Goal: Task Accomplishment & Management: Use online tool/utility

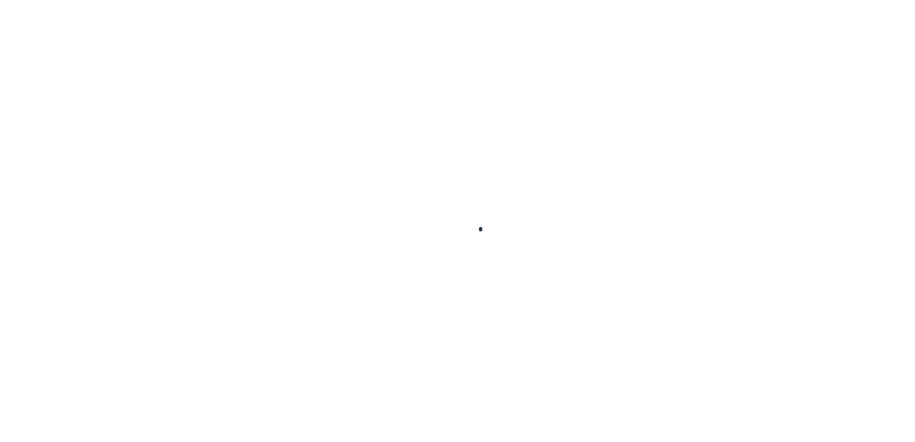
type input "[PERSON_NAME]"
type input "[EMAIL_ADDRESS][DOMAIN_NAME]"
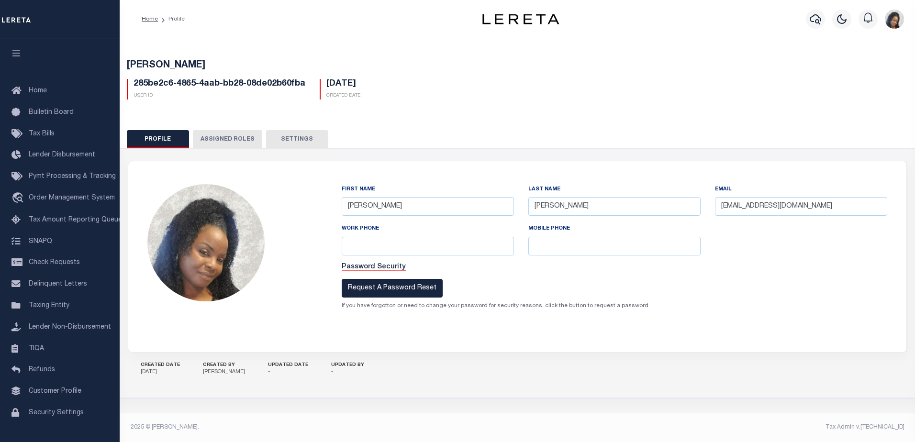
click at [549, 102] on div "Smith Bridget 285be2c6-4865-4aab-bb28-08de02b60fba User Id 10/03/2025 Created D…" at bounding box center [517, 77] width 804 height 59
click at [291, 138] on button "Settings" at bounding box center [297, 139] width 62 height 18
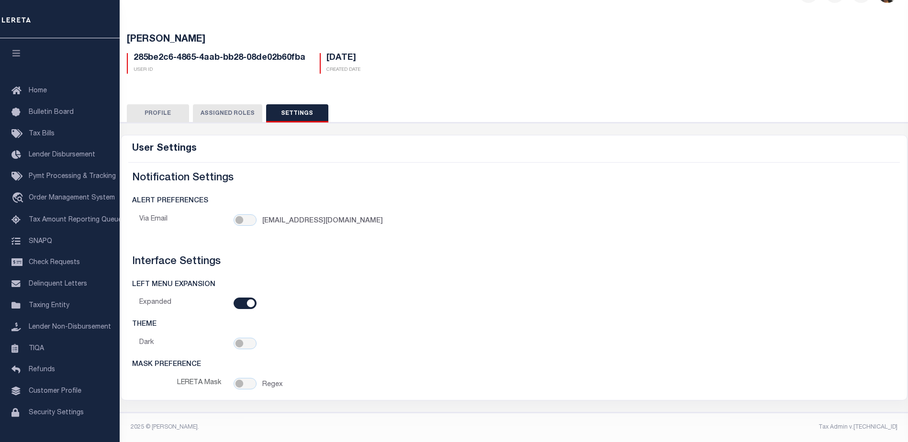
scroll to position [31, 0]
click at [231, 107] on button "Assigned Roles" at bounding box center [227, 113] width 69 height 18
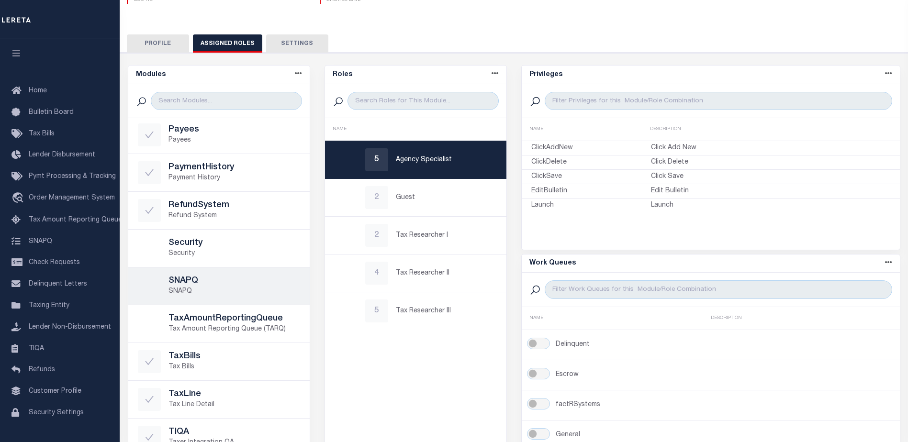
scroll to position [481, 0]
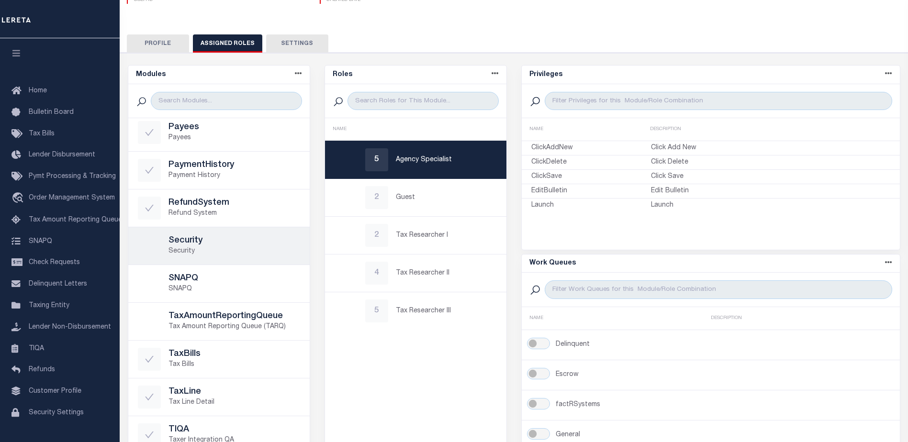
click at [239, 249] on p "Security" at bounding box center [234, 251] width 132 height 10
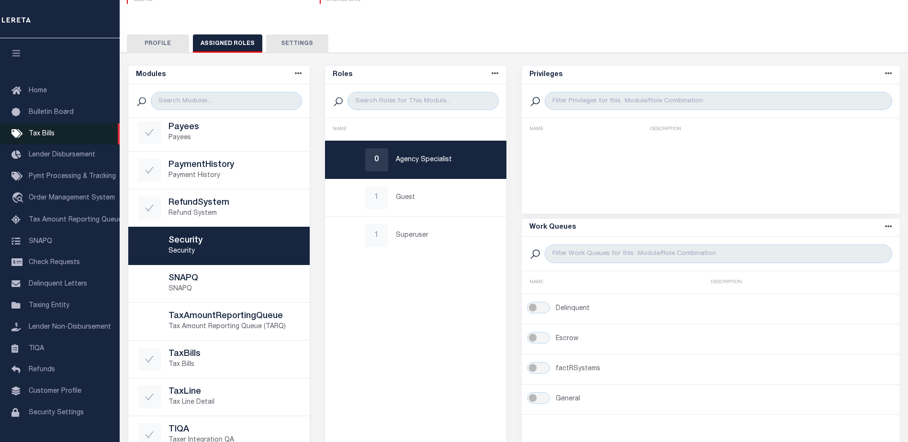
click at [51, 139] on link "Tax Bills" at bounding box center [60, 134] width 120 height 22
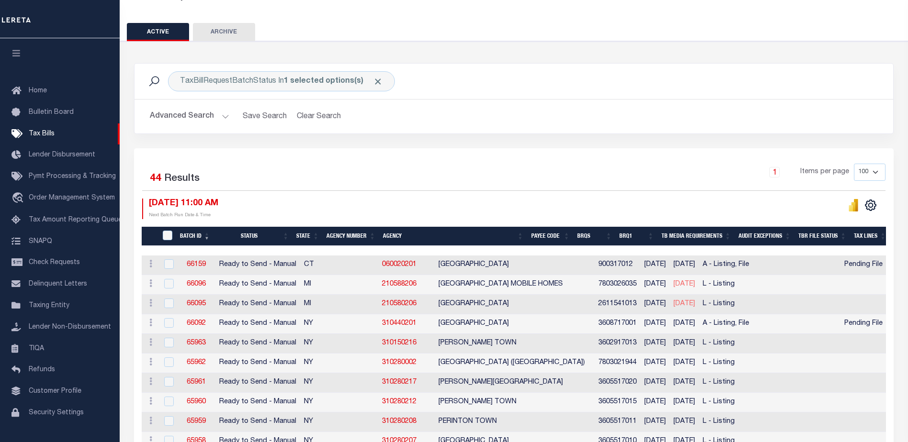
scroll to position [96, 0]
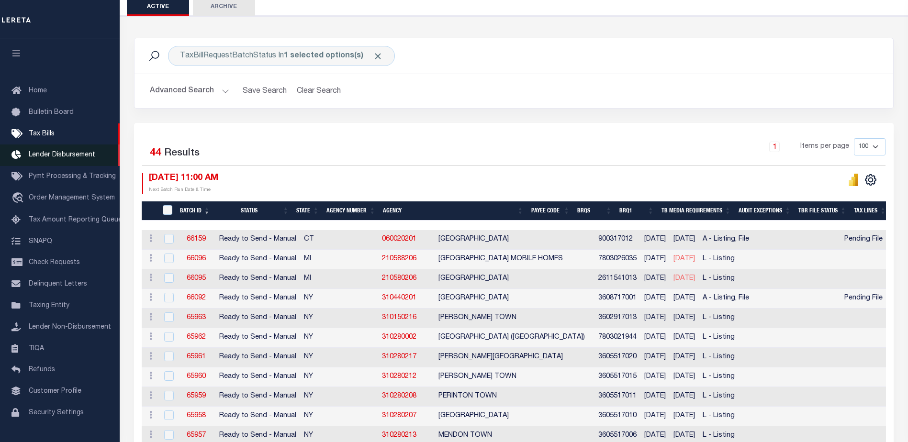
click at [71, 158] on span "Lender Disbursement" at bounding box center [62, 155] width 67 height 7
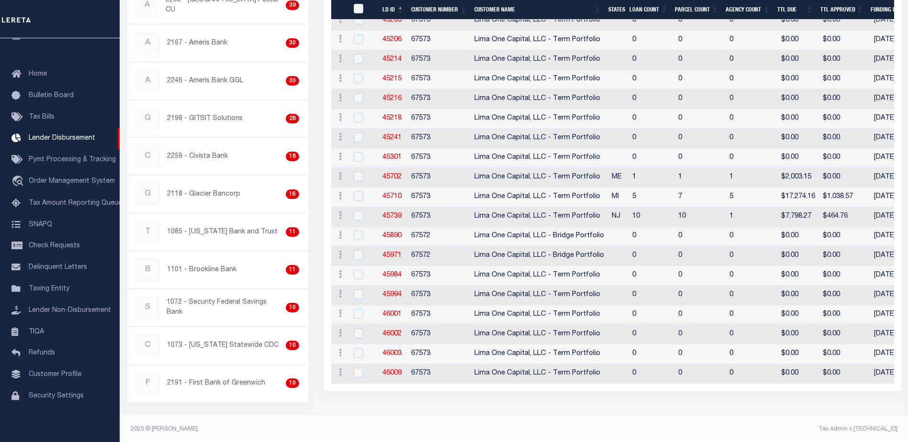
scroll to position [385, 0]
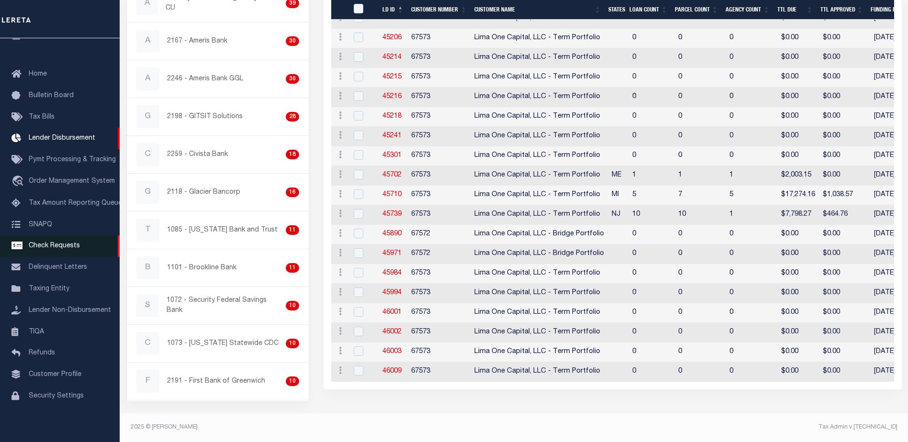
click at [53, 249] on span "Check Requests" at bounding box center [54, 246] width 51 height 7
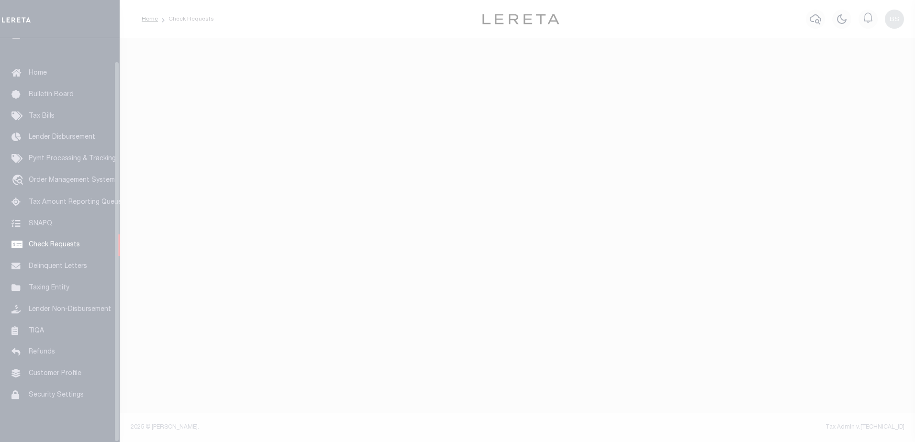
scroll to position [24, 0]
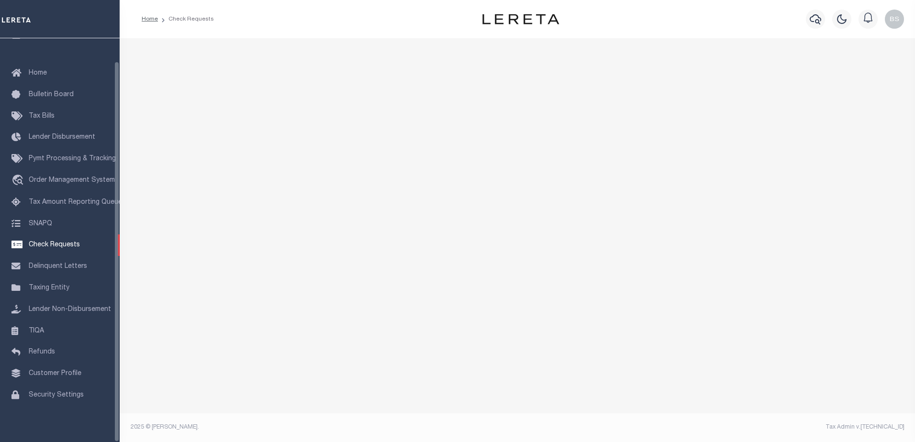
select select "50"
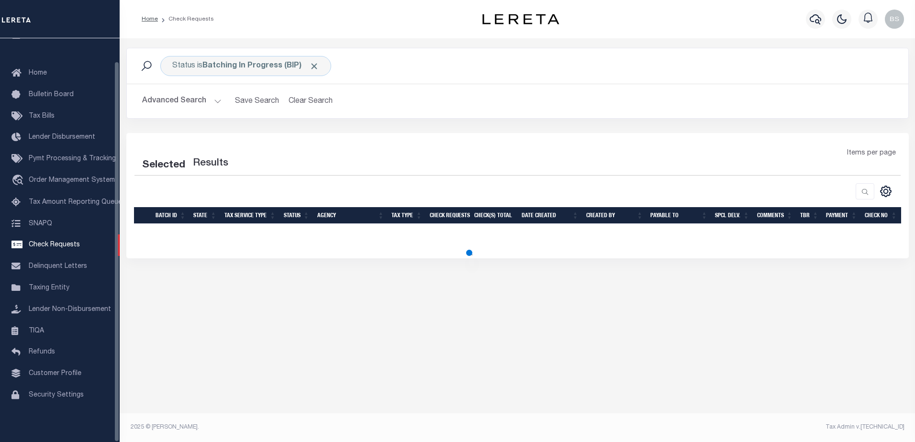
select select "50"
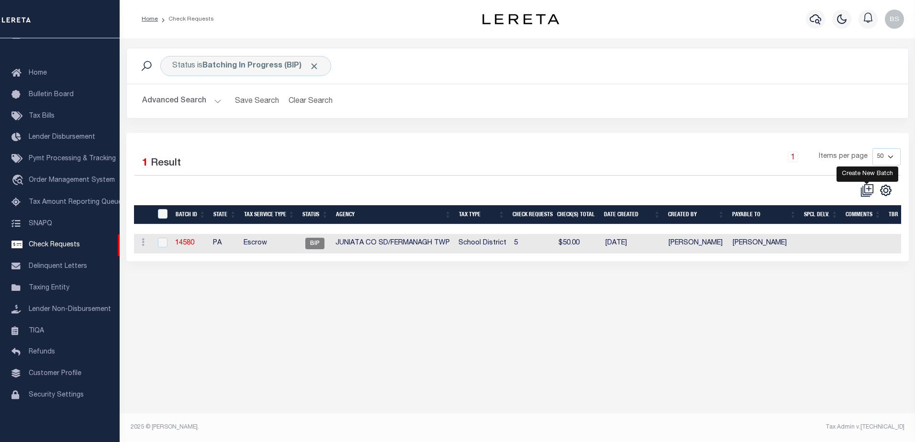
click at [869, 192] on icon at bounding box center [866, 190] width 13 height 13
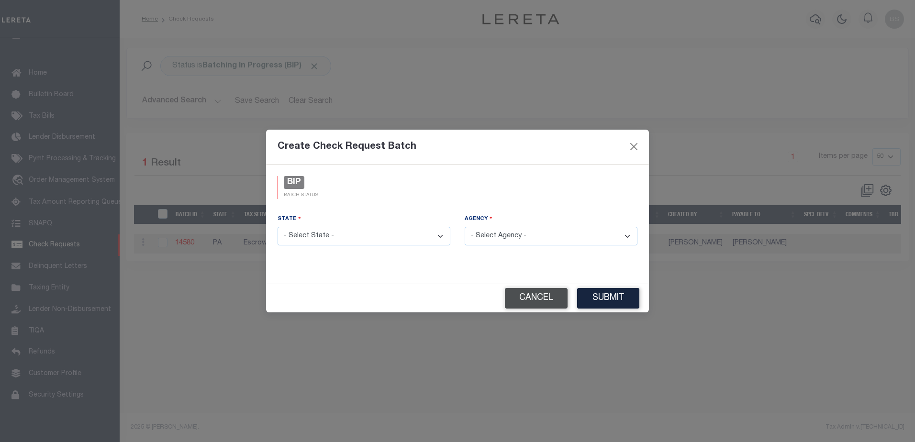
click at [538, 294] on button "Cancel" at bounding box center [536, 298] width 63 height 21
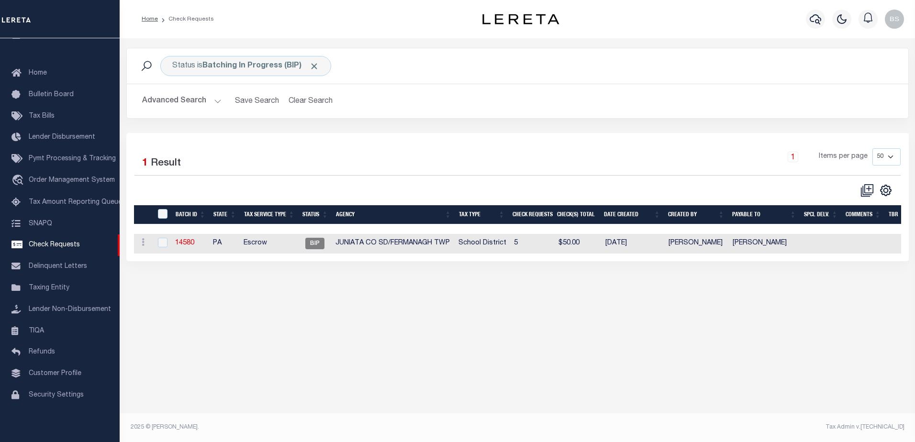
click at [355, 325] on div "Status is Batching In Progress (BIP) Search Advanced Search Save Search Clear S…" at bounding box center [517, 237] width 795 height 398
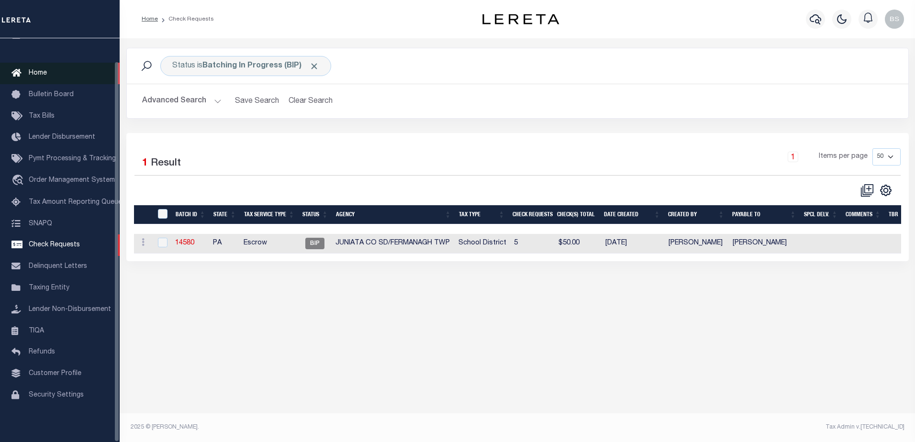
click at [31, 70] on span "Home" at bounding box center [38, 73] width 18 height 7
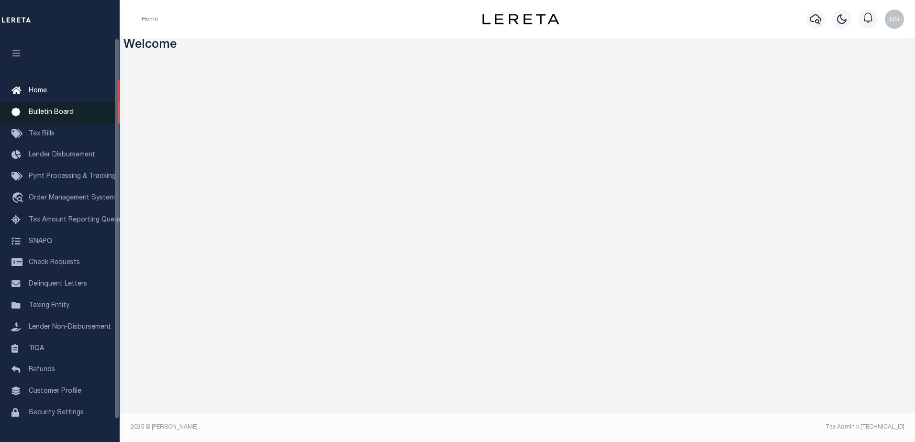
click at [61, 112] on span "Bulletin Board" at bounding box center [51, 112] width 45 height 7
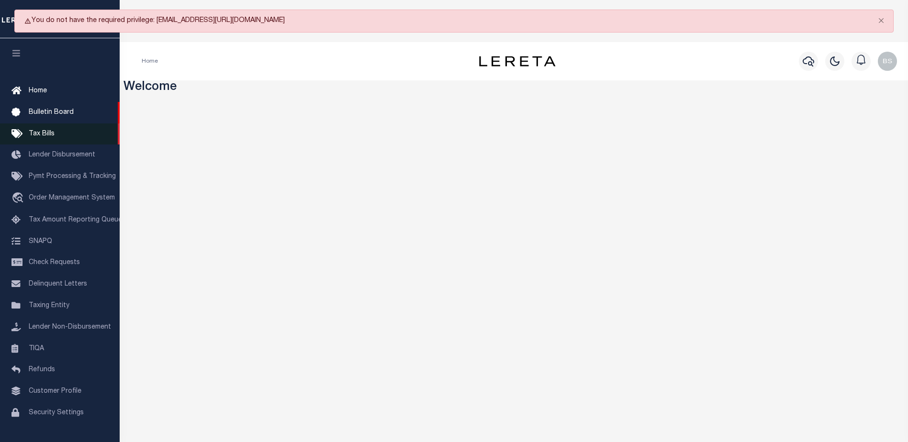
click at [51, 137] on span "Tax Bills" at bounding box center [42, 134] width 26 height 7
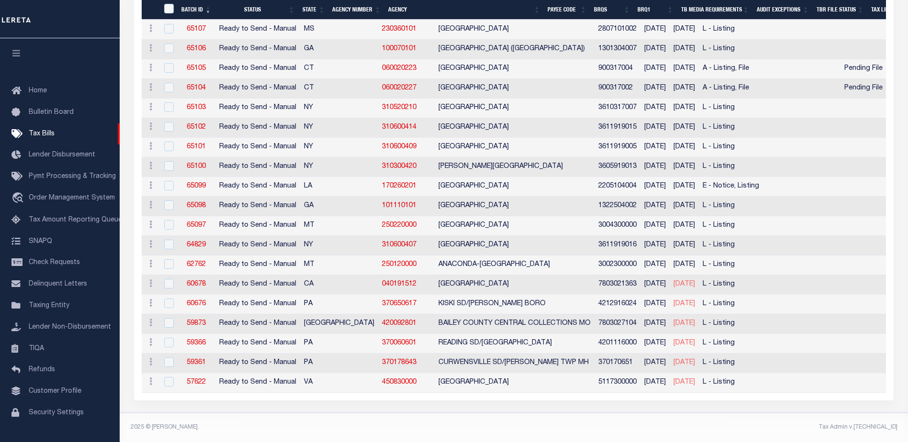
scroll to position [793, 0]
click at [52, 357] on link "TIQA" at bounding box center [60, 349] width 120 height 22
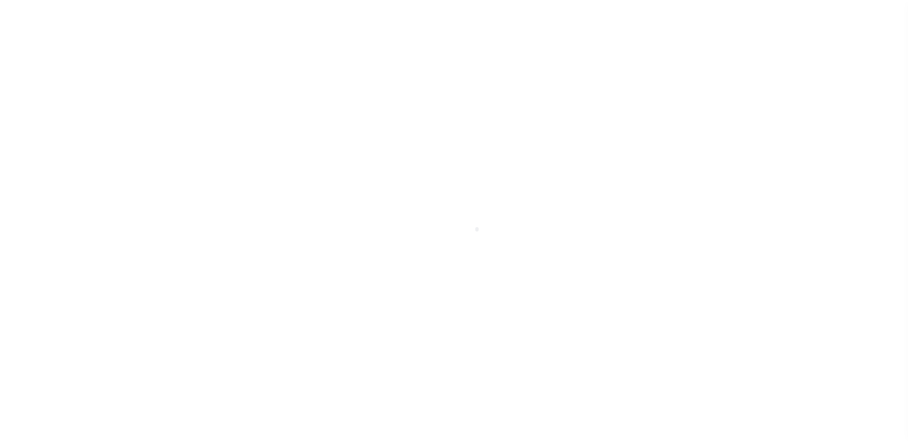
scroll to position [24, 0]
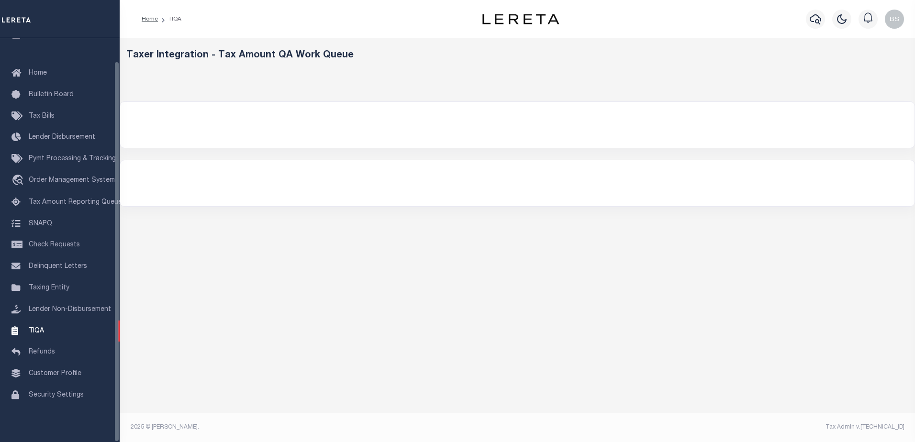
select select "200"
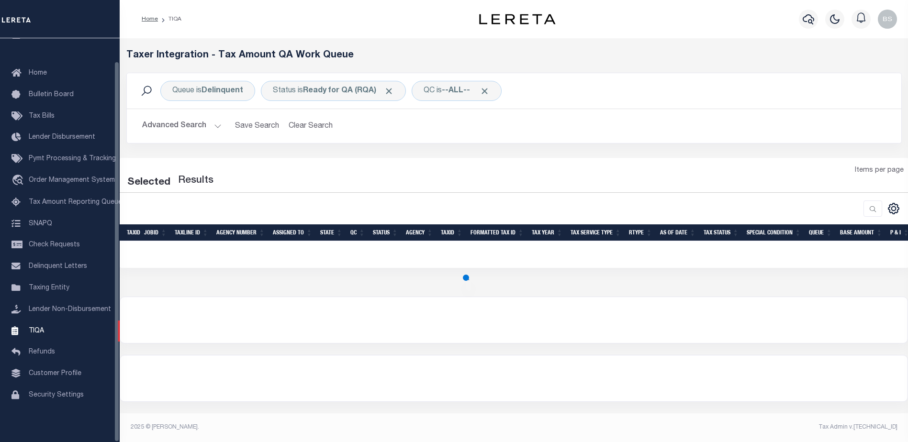
select select "200"
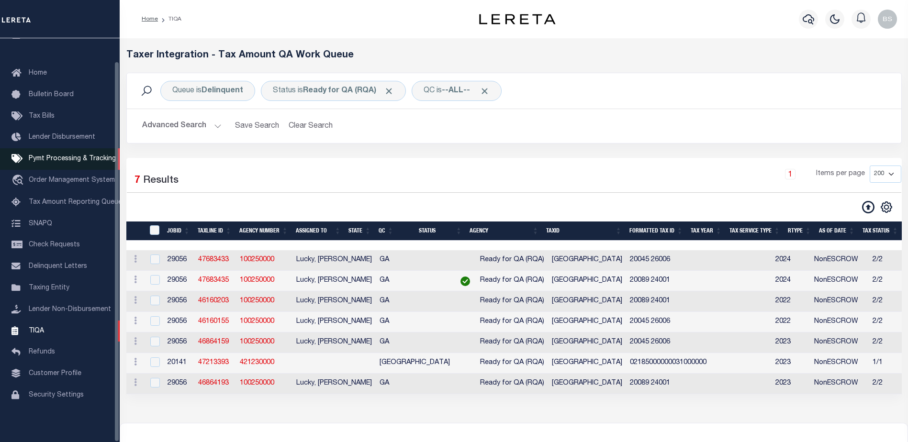
click at [75, 156] on span "Pymt Processing & Tracking" at bounding box center [72, 159] width 87 height 7
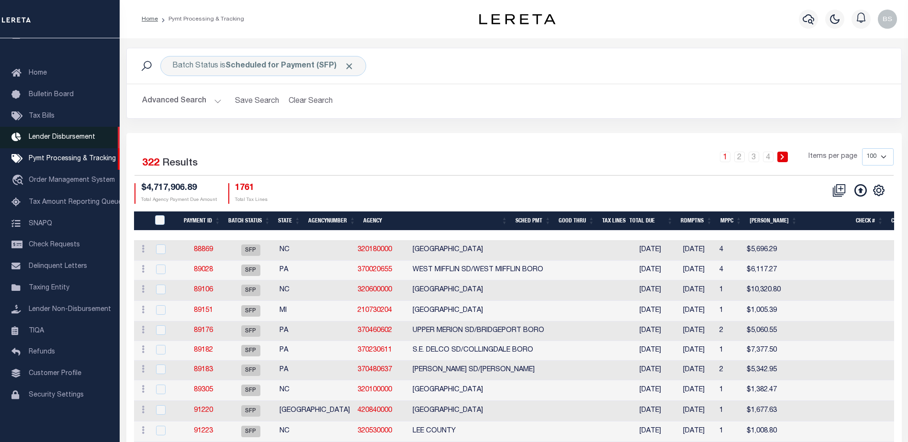
click at [59, 135] on span "Lender Disbursement" at bounding box center [62, 137] width 67 height 7
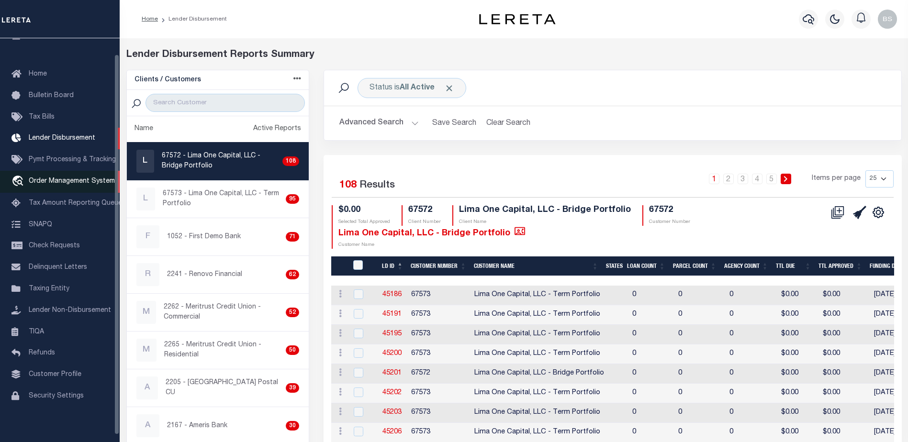
click at [57, 184] on span "Order Management System" at bounding box center [72, 181] width 86 height 7
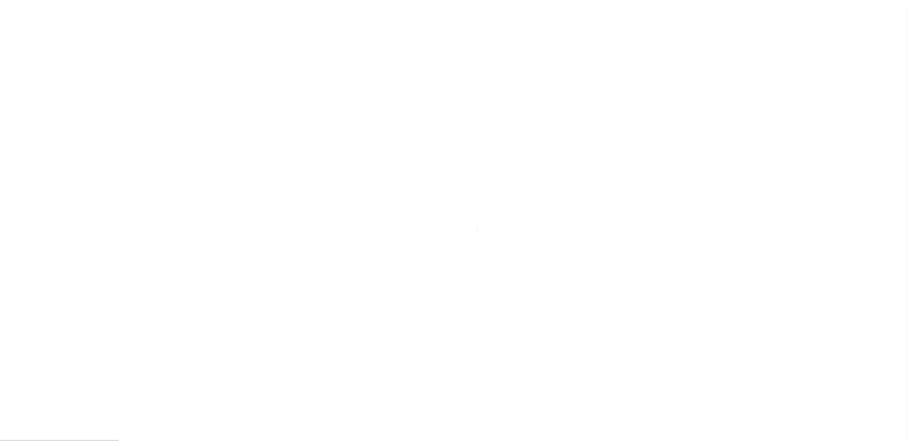
scroll to position [24, 0]
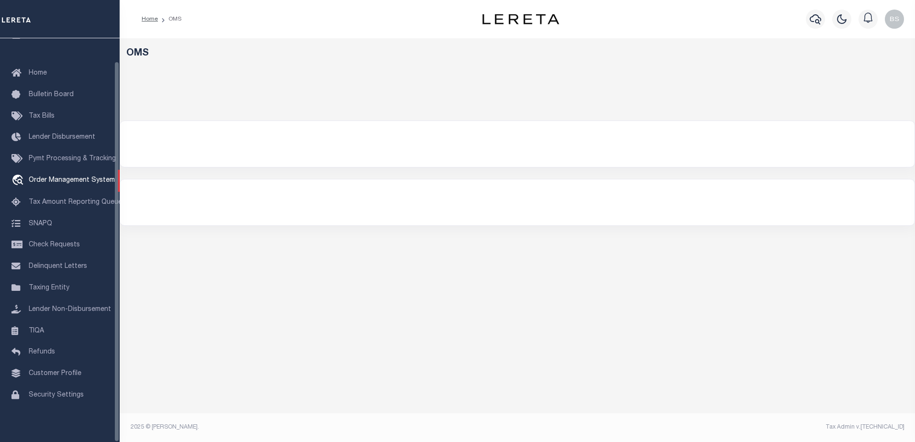
select select "200"
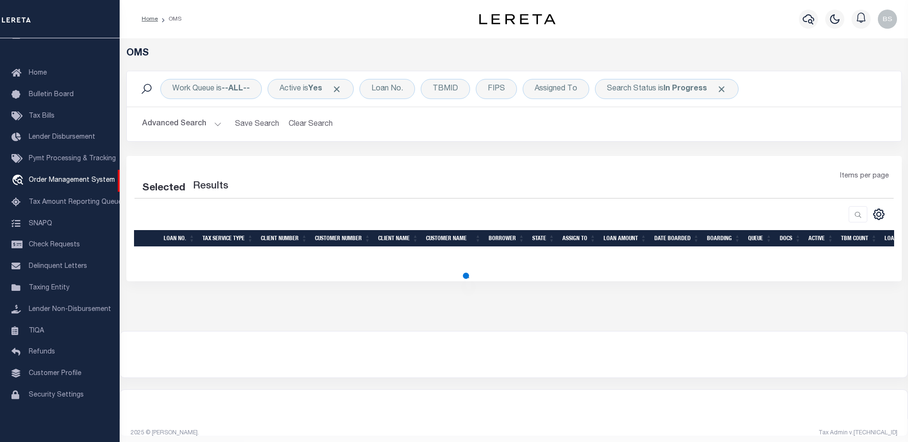
select select "200"
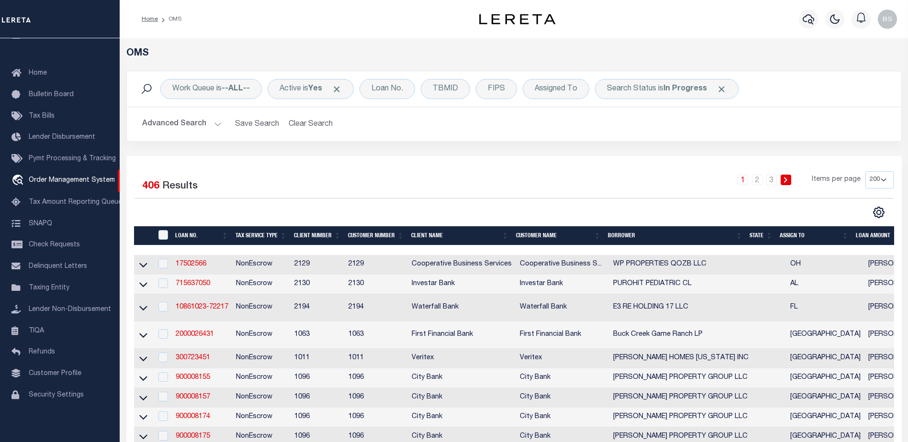
scroll to position [54, 0]
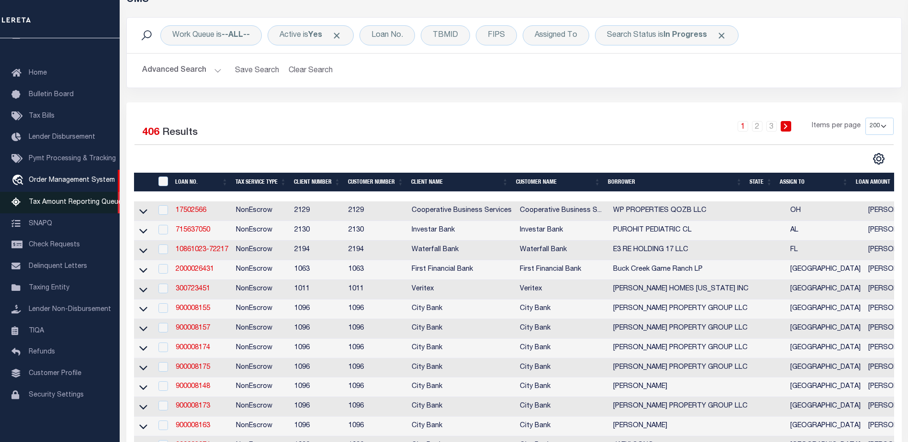
click at [53, 199] on span "Tax Amount Reporting Queue" at bounding box center [75, 202] width 93 height 7
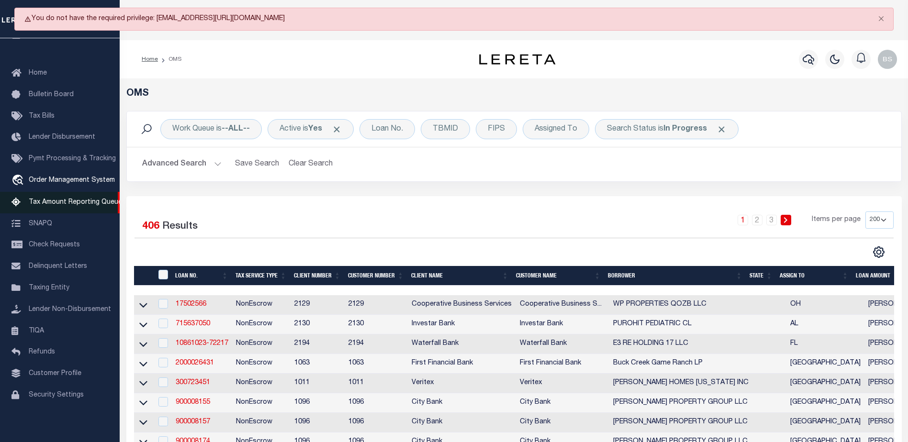
scroll to position [0, 0]
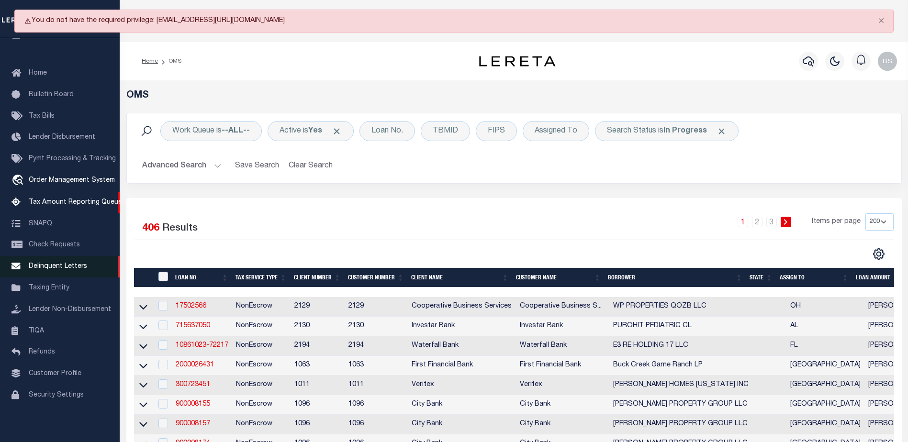
click at [49, 267] on span "Delinquent Letters" at bounding box center [58, 266] width 58 height 7
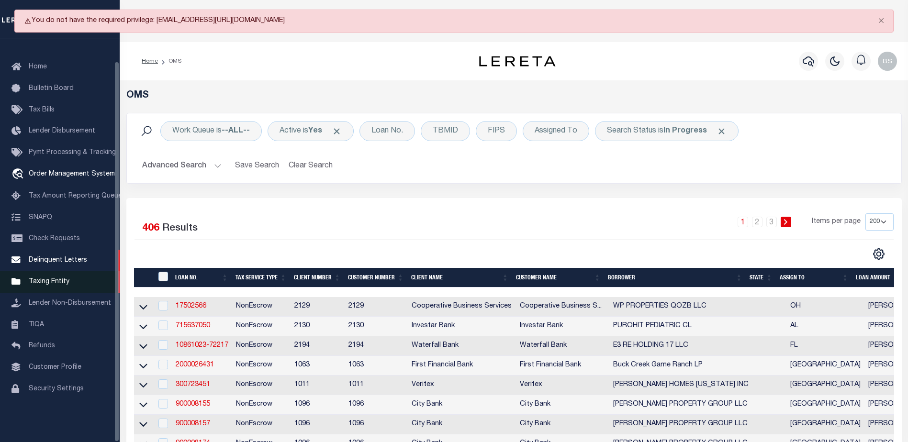
click at [54, 285] on span "Taxing Entity" at bounding box center [49, 282] width 41 height 7
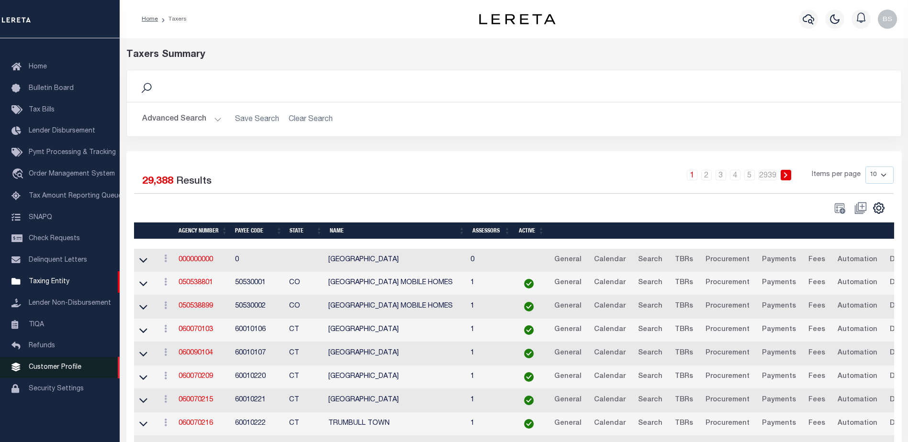
click at [46, 371] on span "Customer Profile" at bounding box center [55, 367] width 53 height 7
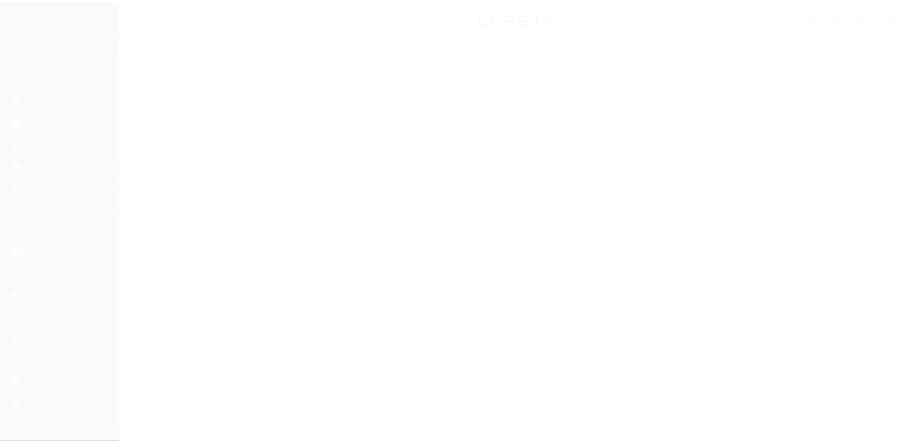
scroll to position [24, 0]
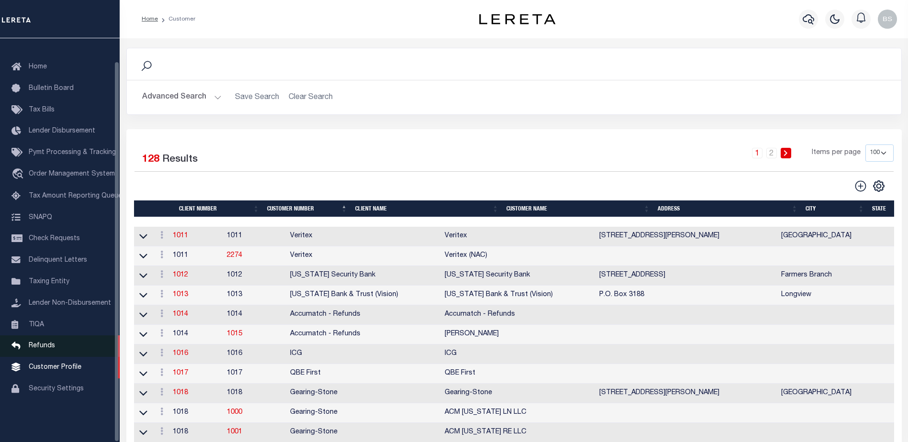
click at [37, 349] on span "Refunds" at bounding box center [42, 346] width 26 height 7
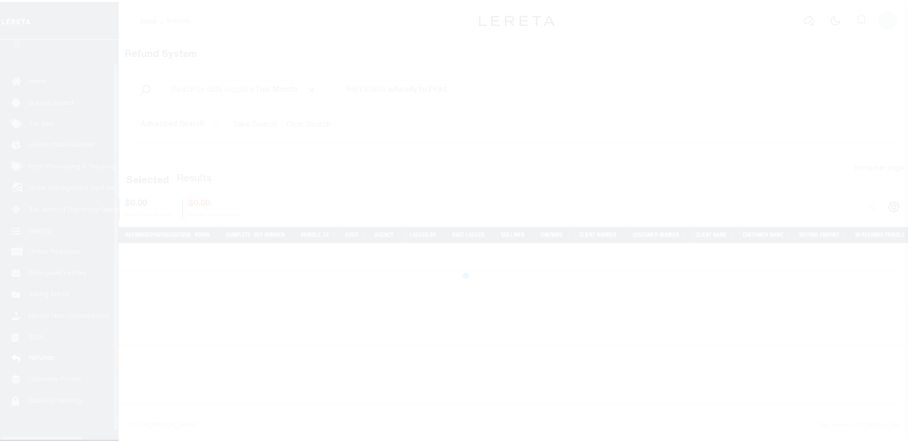
scroll to position [24, 0]
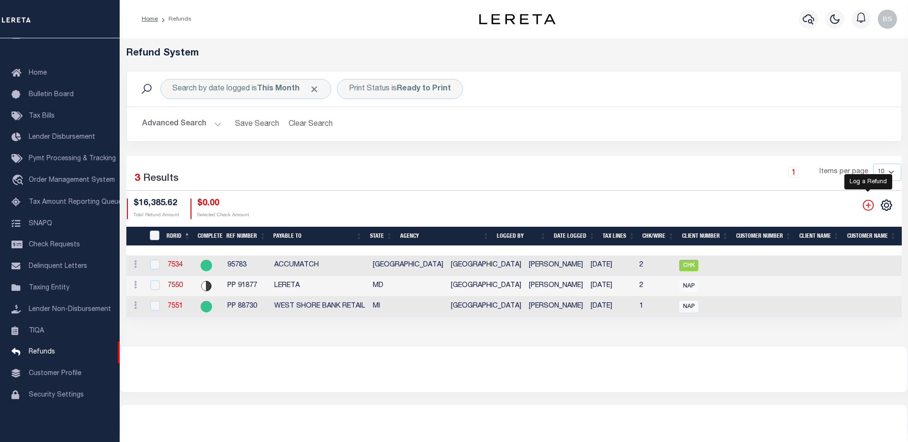
click at [869, 206] on icon "" at bounding box center [867, 205] width 11 height 11
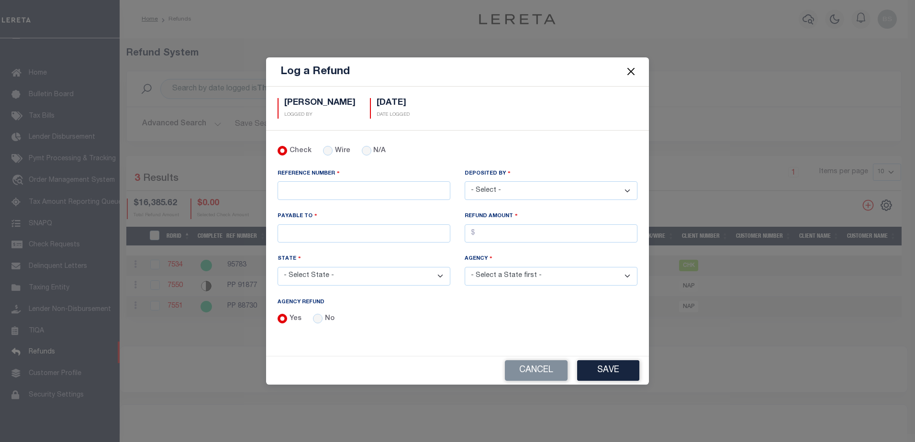
click at [507, 193] on select "- Select - [PERSON_NAME] [PERSON_NAME] [PERSON_NAME] [PERSON_NAME] [PERSON_NAME…" at bounding box center [551, 190] width 173 height 19
click at [515, 161] on div "Check Wire N/A" at bounding box center [457, 157] width 374 height 23
click at [318, 318] on input "No" at bounding box center [318, 319] width 10 height 10
radio input "true"
click at [281, 317] on input "Yes" at bounding box center [283, 319] width 10 height 10
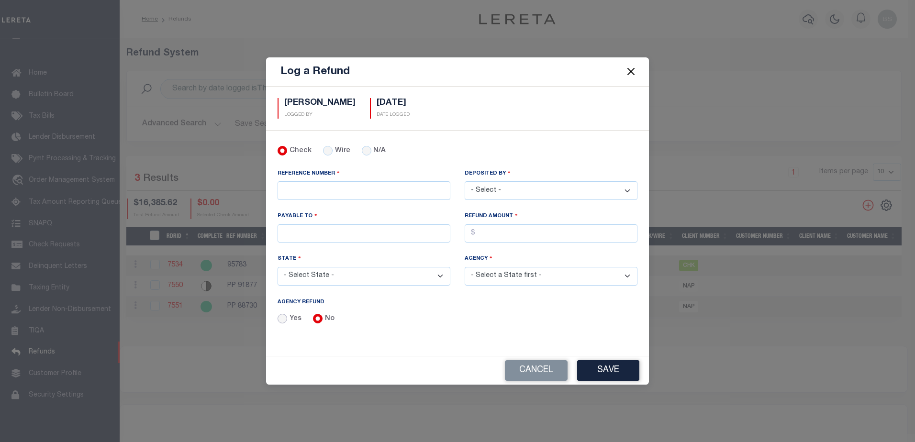
radio input "true"
click at [553, 279] on select "- Select a State first -" at bounding box center [551, 276] width 173 height 19
click at [423, 299] on div "AGENCY REFUND Yes No" at bounding box center [458, 311] width 360 height 28
click at [539, 368] on button "Cancel" at bounding box center [536, 370] width 63 height 21
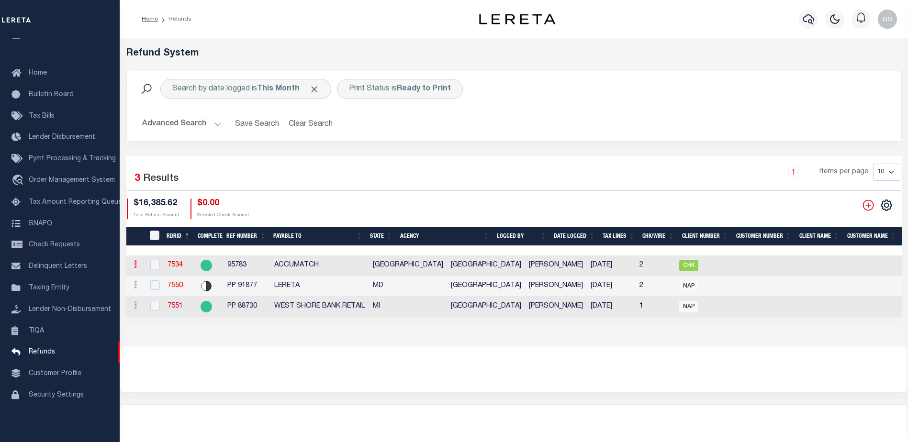
click at [135, 264] on icon at bounding box center [135, 264] width 3 height 8
click at [160, 295] on link "View Refund Detail" at bounding box center [172, 296] width 83 height 16
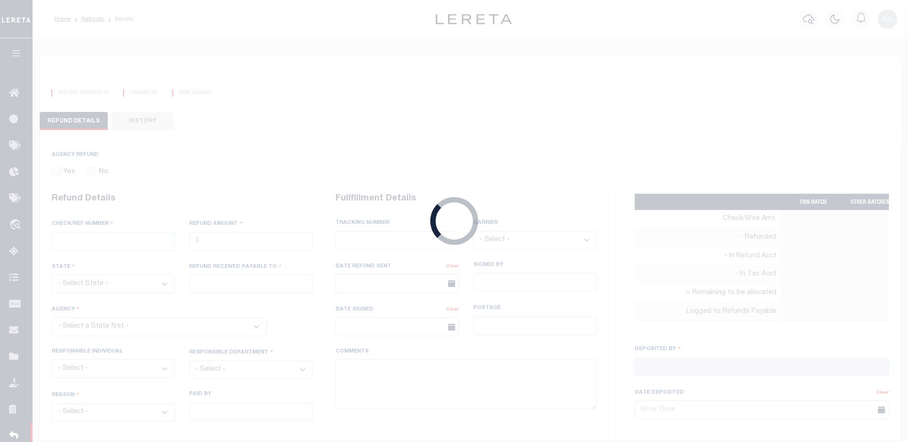
radio input "true"
type input "95783"
type input "$836.47"
select select "[GEOGRAPHIC_DATA]"
type input "ACCUMATCH"
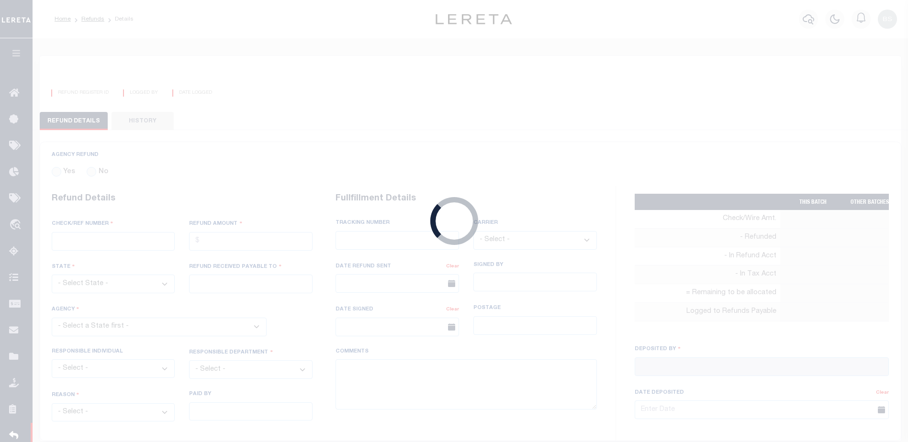
select select
select select "COL"
select select "OVP"
type textarea "DEPOSITING CK [DATE]"
type input "[PERSON_NAME]"
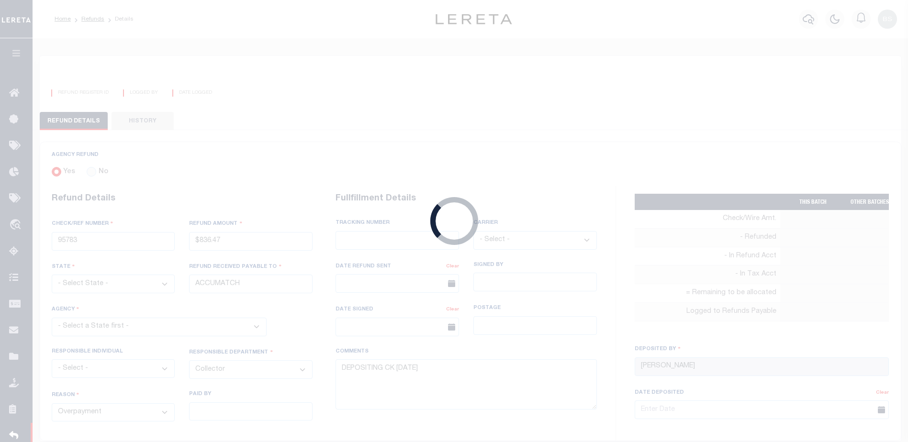
type input "[DATE]"
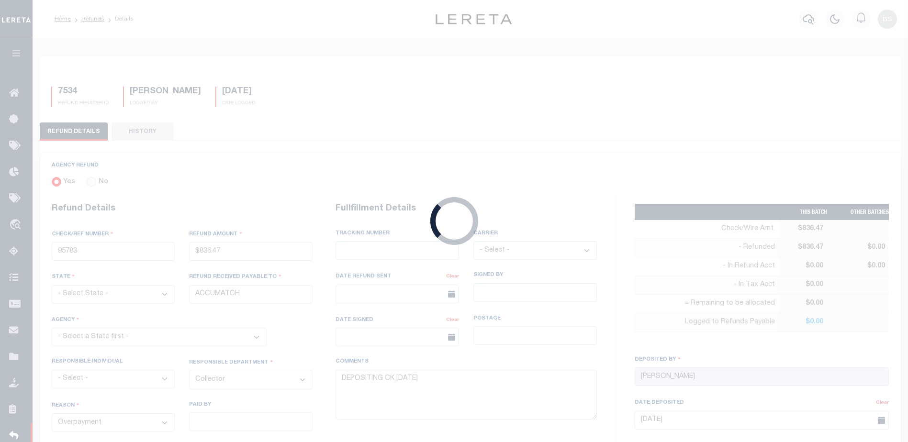
select select "4818100000"
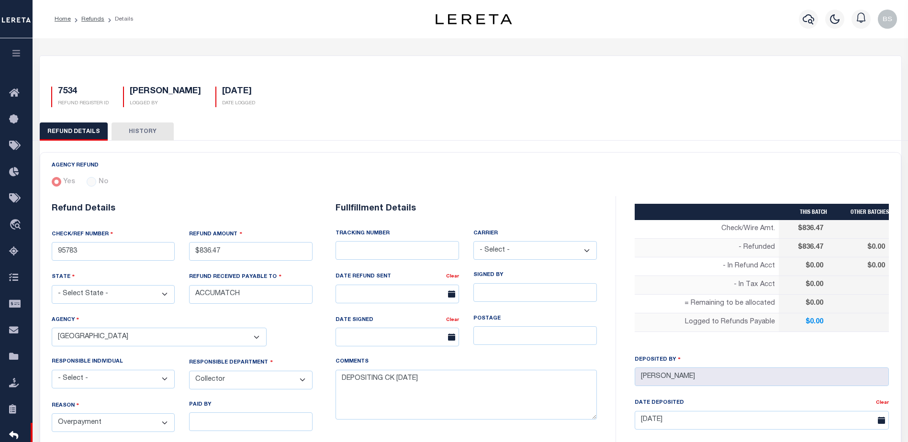
click at [510, 249] on select "- Select - Fedex USPS" at bounding box center [534, 250] width 123 height 19
click at [513, 207] on h6 "Fullfillment Details" at bounding box center [465, 209] width 261 height 11
click at [140, 130] on button "HISTORY" at bounding box center [142, 132] width 62 height 18
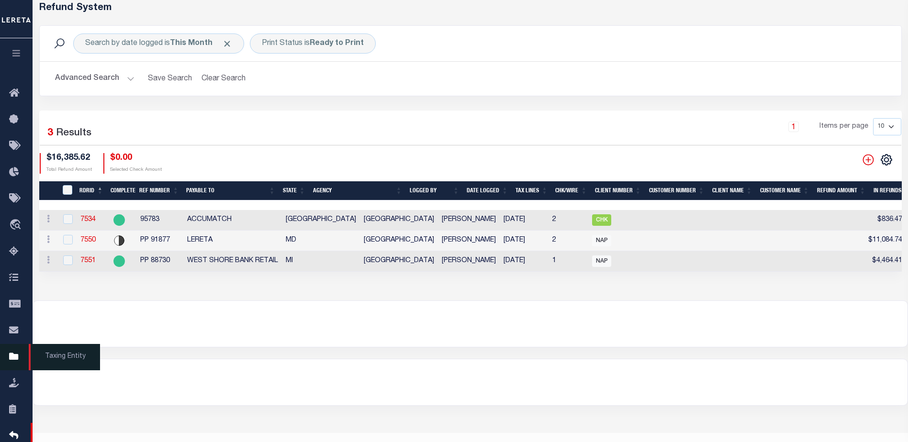
scroll to position [48, 0]
